Goal: Task Accomplishment & Management: Manage account settings

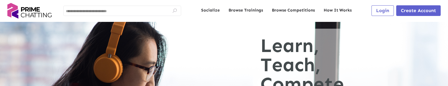
click at [385, 11] on span "Login" at bounding box center [382, 11] width 13 height 6
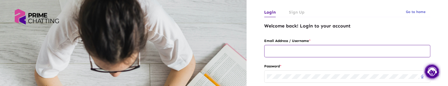
click at [282, 51] on input "text" at bounding box center [347, 51] width 161 height 5
type input "**********"
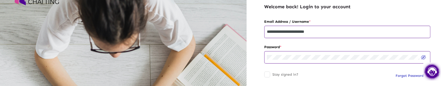
scroll to position [29, 0]
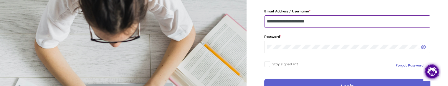
click at [335, 80] on button "Login" at bounding box center [347, 86] width 166 height 15
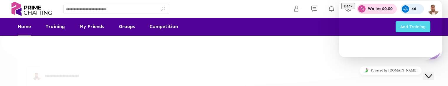
click at [431, 76] on button "Close Chat This icon closes the chat window." at bounding box center [429, 76] width 11 height 8
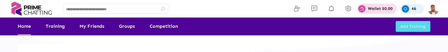
click at [195, 11] on div "Wallet $0.00 My Total Earning 0 Wallet Balance $0.00 You can withdraw your bala…" at bounding box center [316, 9] width 248 height 18
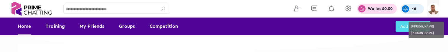
click at [437, 9] on img at bounding box center [434, 9] width 12 height 12
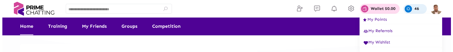
scroll to position [49, 0]
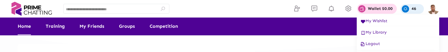
click at [373, 43] on span "Logout" at bounding box center [370, 44] width 21 height 5
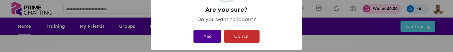
scroll to position [36, 0]
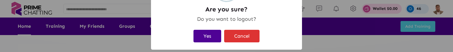
click at [208, 36] on button "Yes" at bounding box center [207, 36] width 28 height 13
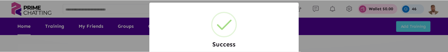
scroll to position [0, 0]
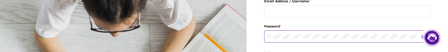
scroll to position [29, 0]
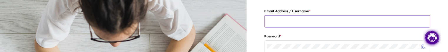
click at [281, 22] on input "text" at bounding box center [347, 21] width 161 height 5
type input "**********"
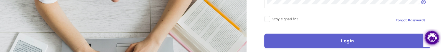
scroll to position [88, 0]
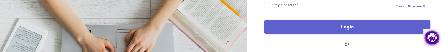
click at [316, 28] on button "Login" at bounding box center [347, 27] width 166 height 15
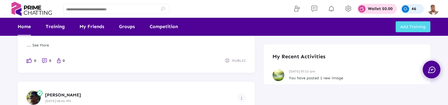
scroll to position [177, 0]
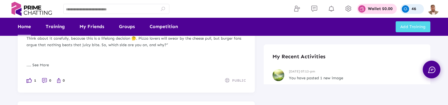
scroll to position [147, 0]
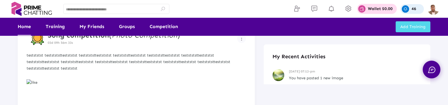
scroll to position [116, 0]
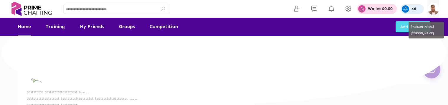
click at [433, 12] on img at bounding box center [434, 9] width 12 height 12
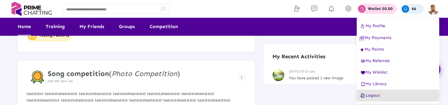
click at [369, 97] on span "Logout" at bounding box center [370, 95] width 21 height 5
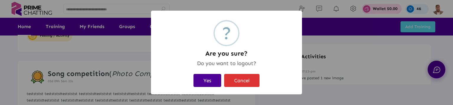
click at [213, 79] on button "Yes" at bounding box center [207, 80] width 28 height 13
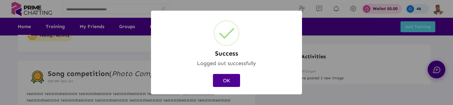
click at [226, 81] on button "OK" at bounding box center [226, 80] width 27 height 13
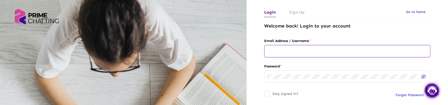
click at [280, 51] on input "text" at bounding box center [347, 51] width 161 height 5
type input "**********"
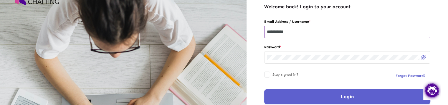
scroll to position [29, 0]
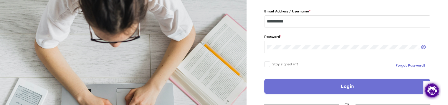
click at [315, 84] on button "Login" at bounding box center [347, 86] width 166 height 15
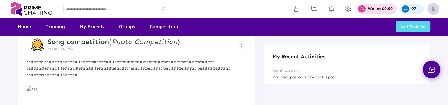
scroll to position [147, 0]
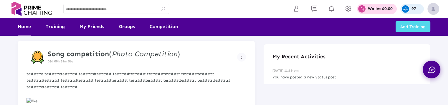
scroll to position [145, 0]
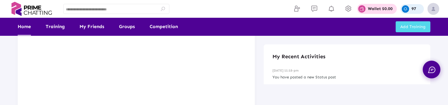
scroll to position [145, 0]
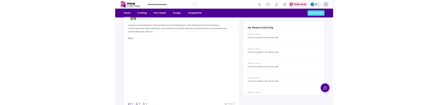
scroll to position [86, 0]
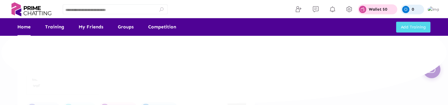
scroll to position [86, 0]
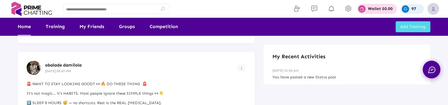
scroll to position [558, 0]
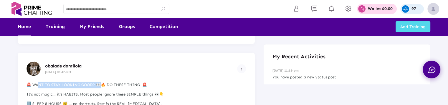
drag, startPoint x: 35, startPoint y: 84, endPoint x: 96, endPoint y: 86, distance: 61.4
click at [96, 86] on p "🚨 WANT TO STAY LOOKING GOOD? 👀🔥 DO THESE THING 🚨" at bounding box center [137, 84] width 220 height 6
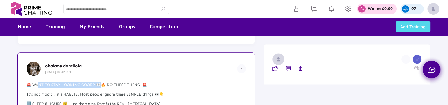
copy p "ANT TO STAY LOOKING GOOD?"
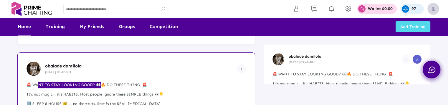
scroll to position [0, 0]
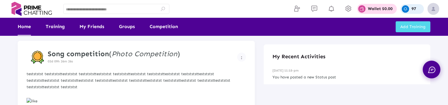
scroll to position [145, 0]
